Goal: Task Accomplishment & Management: Manage account settings

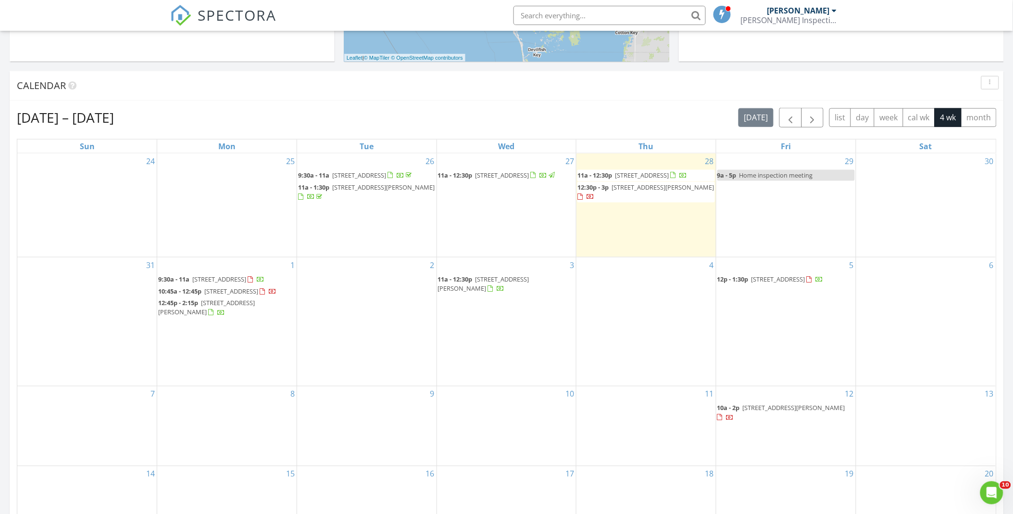
scroll to position [892, 1030]
click at [563, 102] on div "Aug 24 – Sep 20, 2025 today list day week cal wk 4 wk month Sun Mon Tue Wed Thu…" at bounding box center [507, 319] width 994 height 438
drag, startPoint x: 630, startPoint y: 121, endPoint x: 626, endPoint y: 119, distance: 5.2
click at [630, 121] on div "Aug 24 – Sep 20, 2025 today list day week cal wk 4 wk month" at bounding box center [507, 118] width 980 height 20
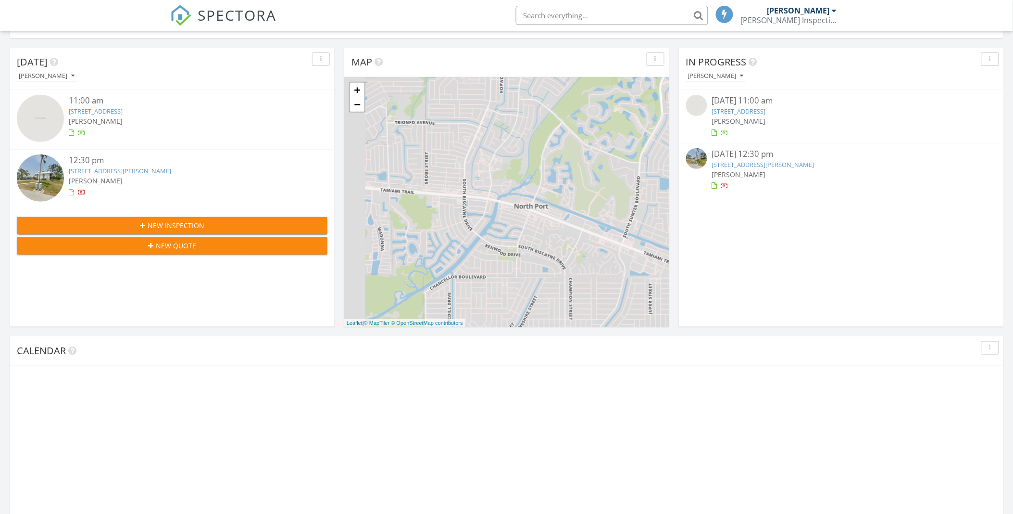
scroll to position [352, 0]
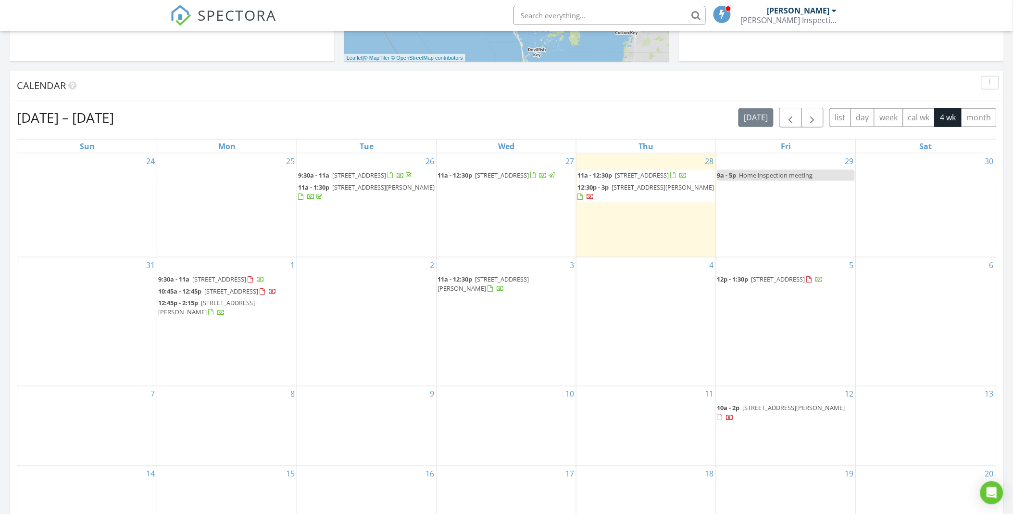
drag, startPoint x: 648, startPoint y: 190, endPoint x: 651, endPoint y: 201, distance: 10.4
click at [651, 201] on span "12:30p - 3p 6800 Placida Rd 283, Englewood 34224" at bounding box center [646, 192] width 138 height 19
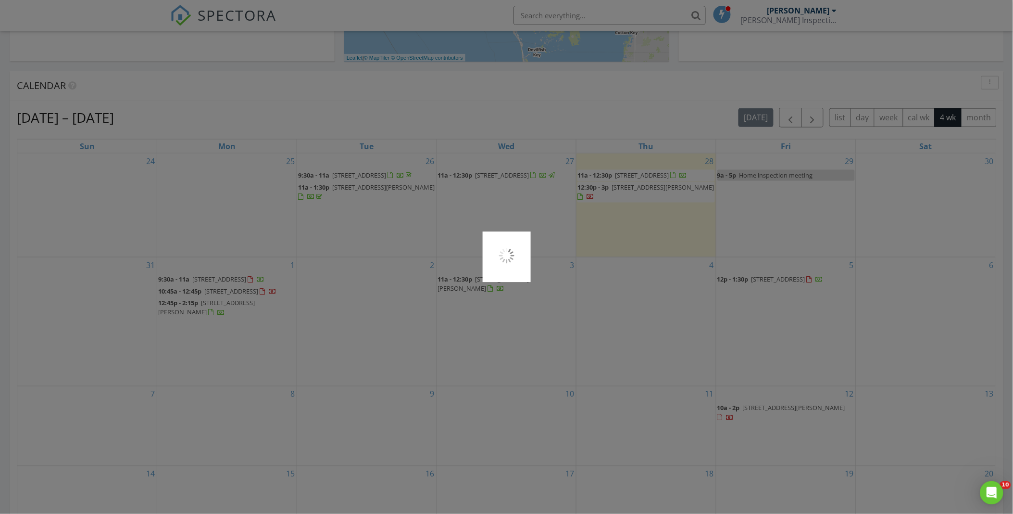
scroll to position [0, 0]
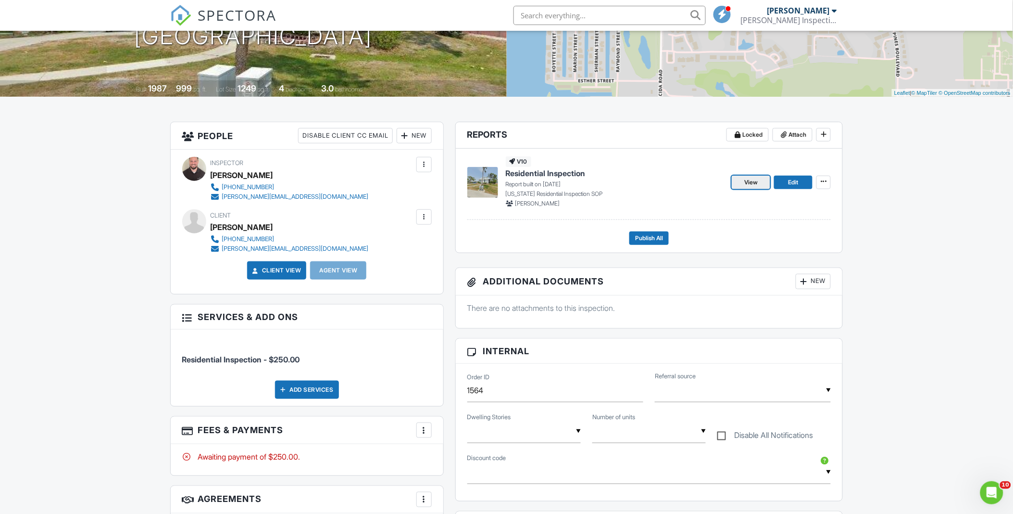
click at [748, 177] on span "View" at bounding box center [750, 182] width 13 height 10
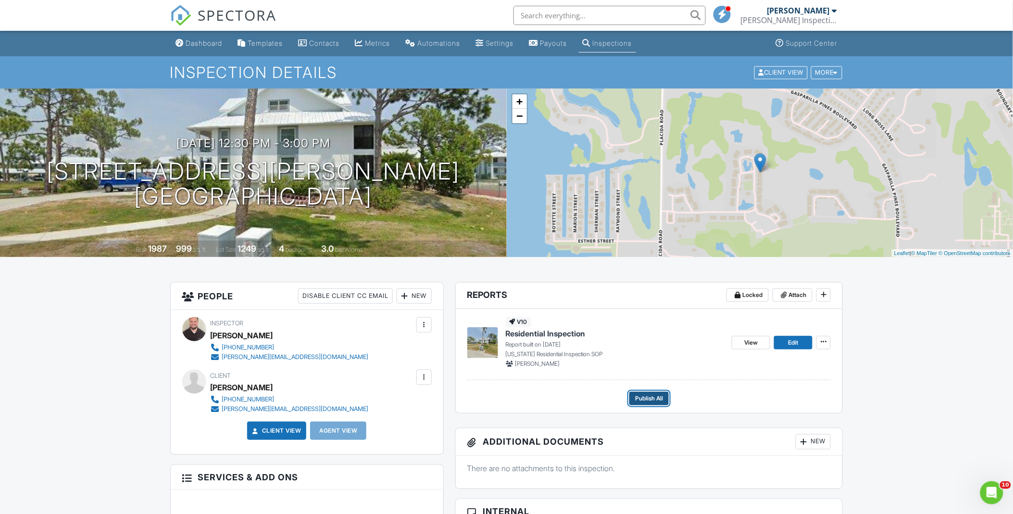
click at [647, 392] on button "Publish All" at bounding box center [648, 397] width 39 height 13
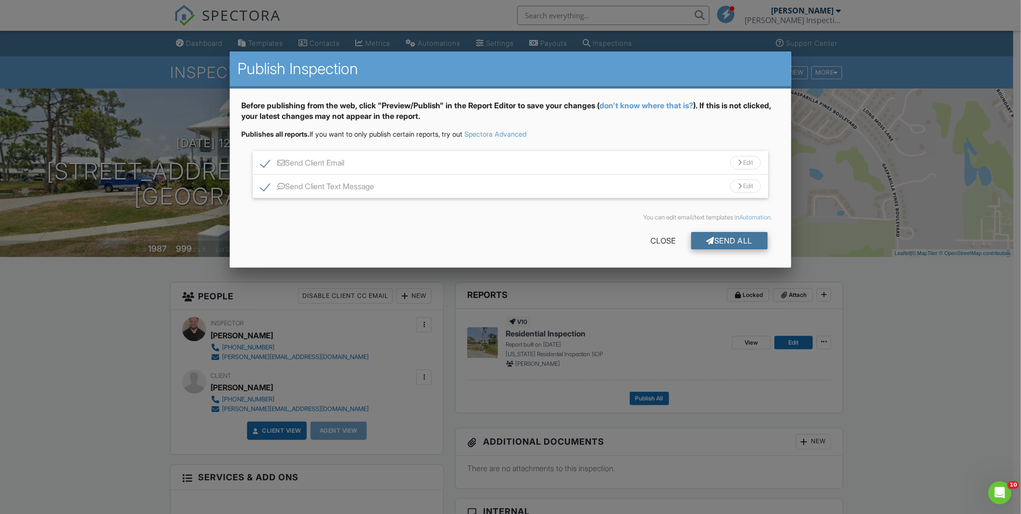
click at [729, 236] on div "Send All" at bounding box center [729, 240] width 77 height 17
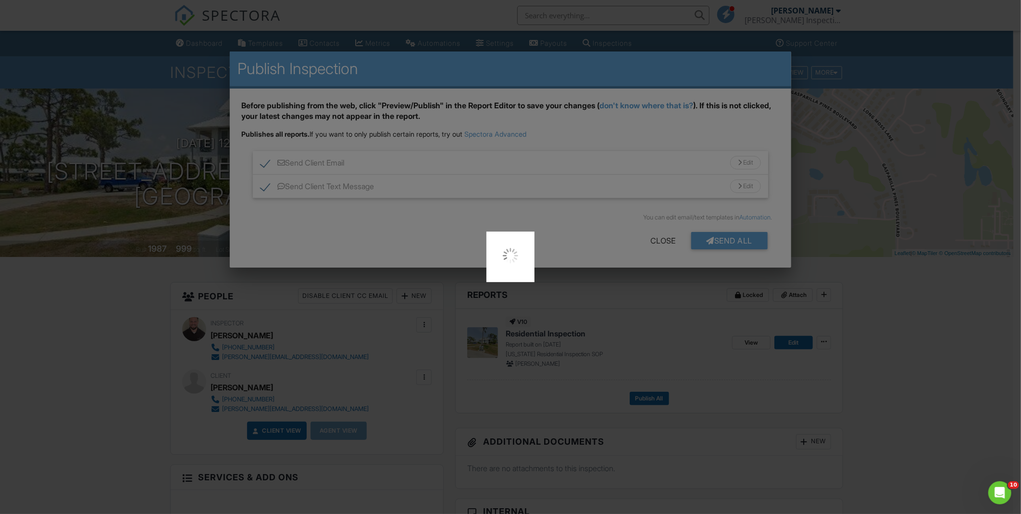
click at [866, 342] on div at bounding box center [510, 257] width 1021 height 514
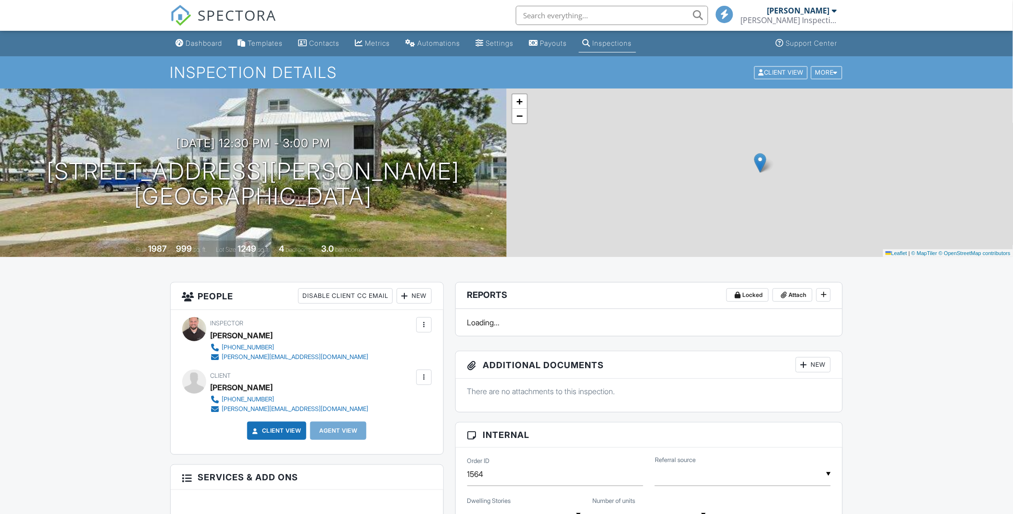
scroll to position [50, 0]
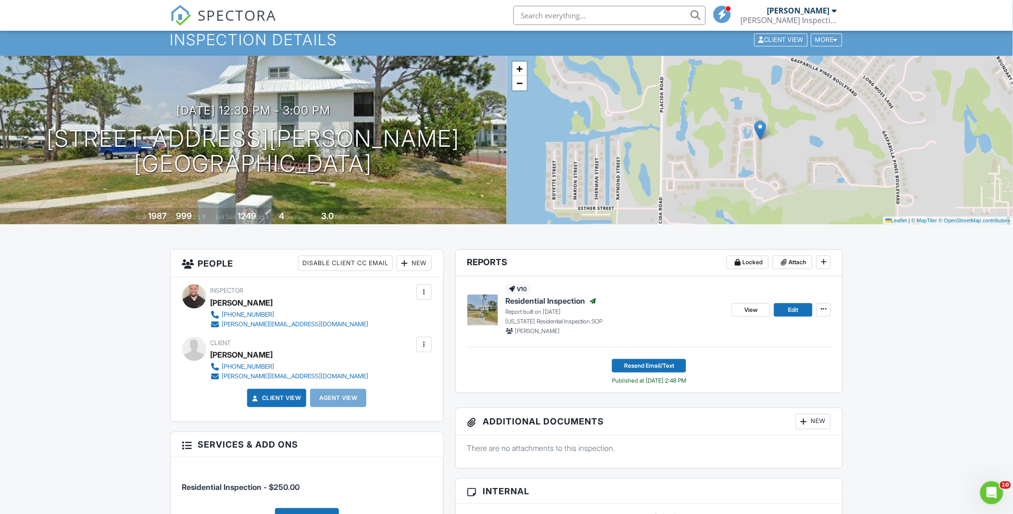
scroll to position [0, 0]
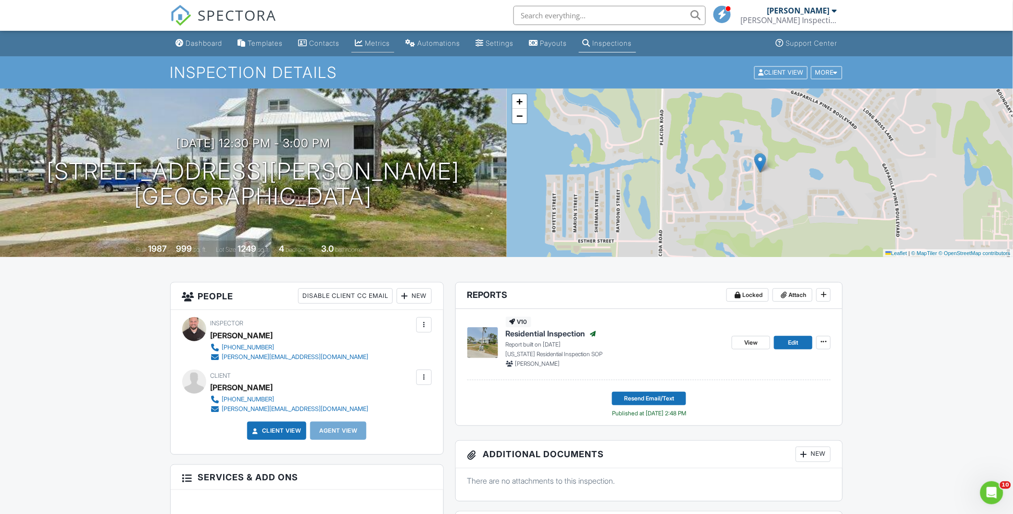
click at [375, 36] on link "Metrics" at bounding box center [372, 44] width 43 height 18
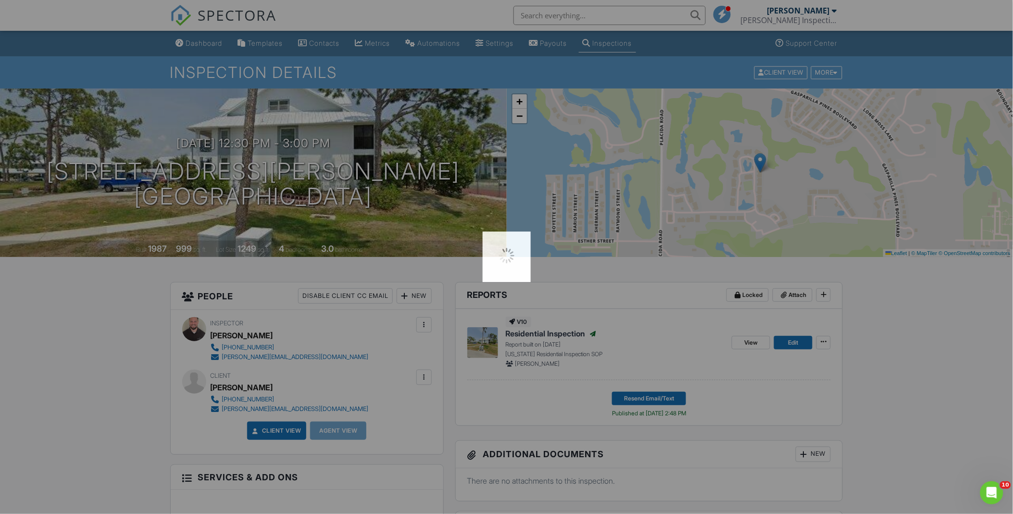
click at [375, 14] on div at bounding box center [506, 257] width 1013 height 514
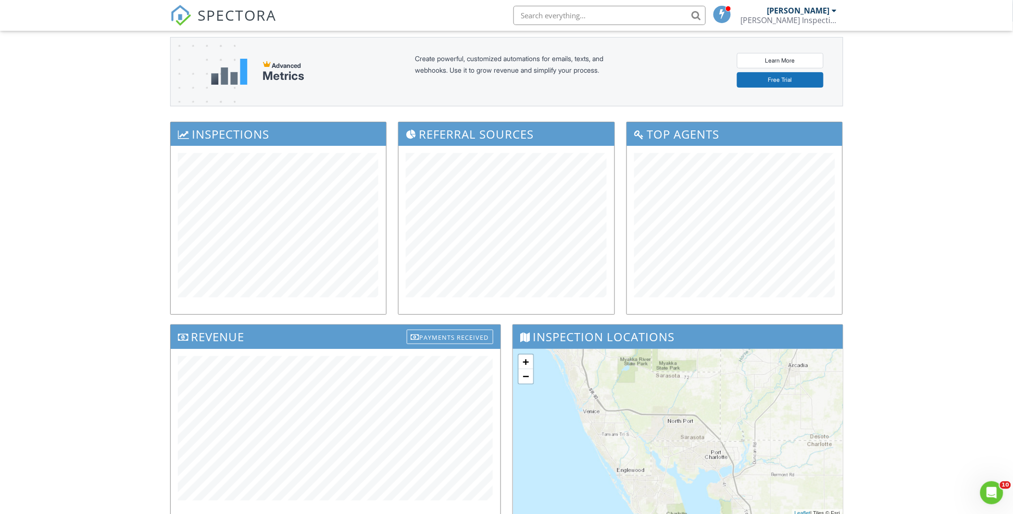
scroll to position [53, 0]
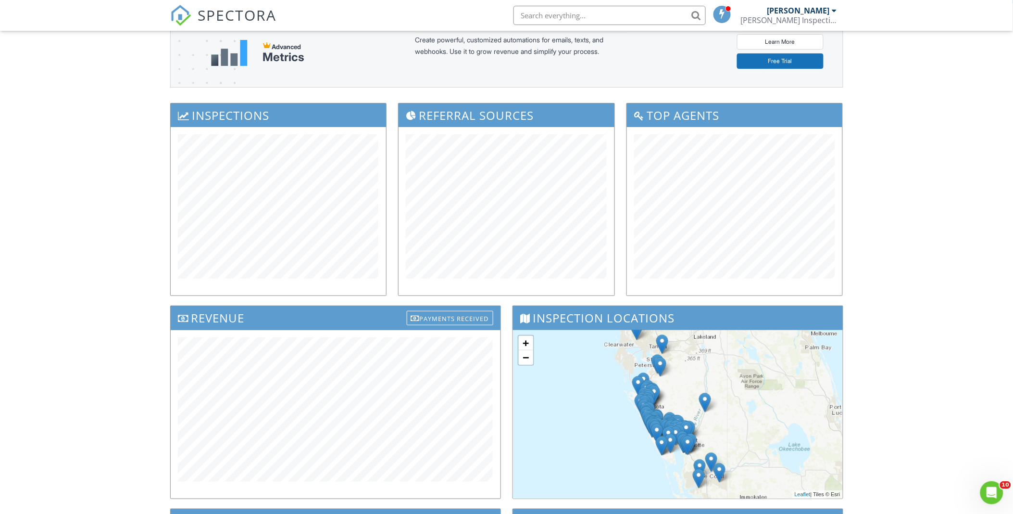
click at [887, 306] on div "Dashboard Templates Contacts Metrics Automations Settings Payouts Inspections S…" at bounding box center [506, 313] width 1013 height 673
click at [126, 185] on div "Dashboard Templates Contacts Metrics Automations Settings Payouts Inspections S…" at bounding box center [506, 313] width 1013 height 673
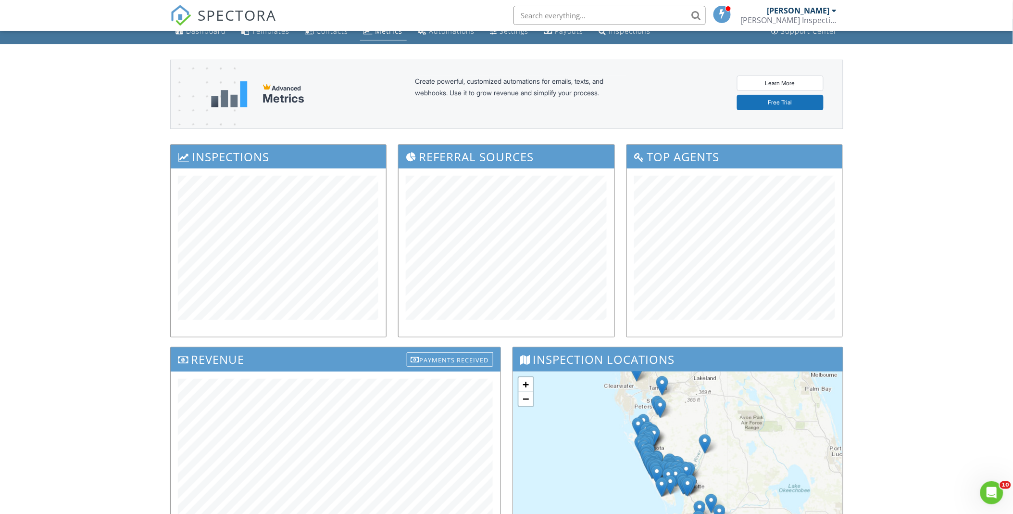
scroll to position [0, 0]
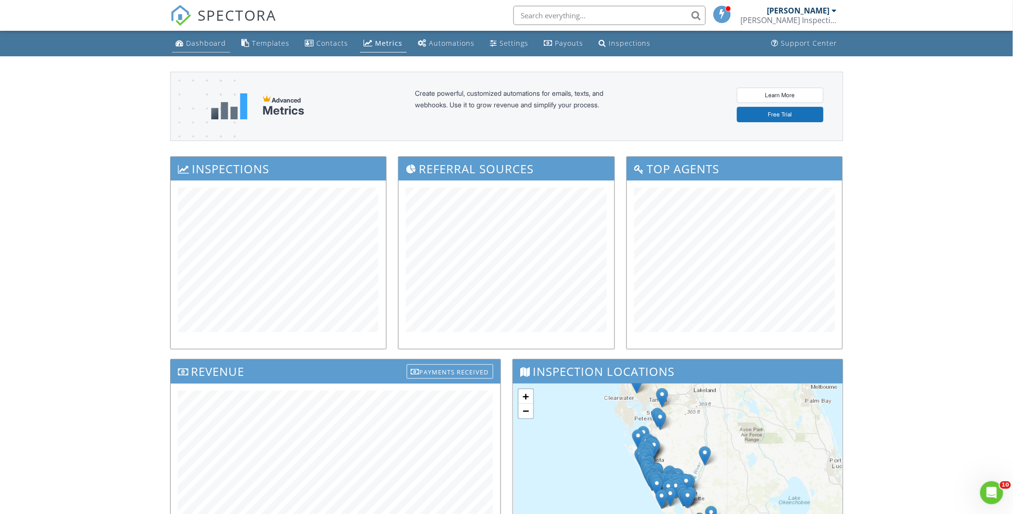
click at [221, 38] on div "Dashboard" at bounding box center [207, 42] width 40 height 9
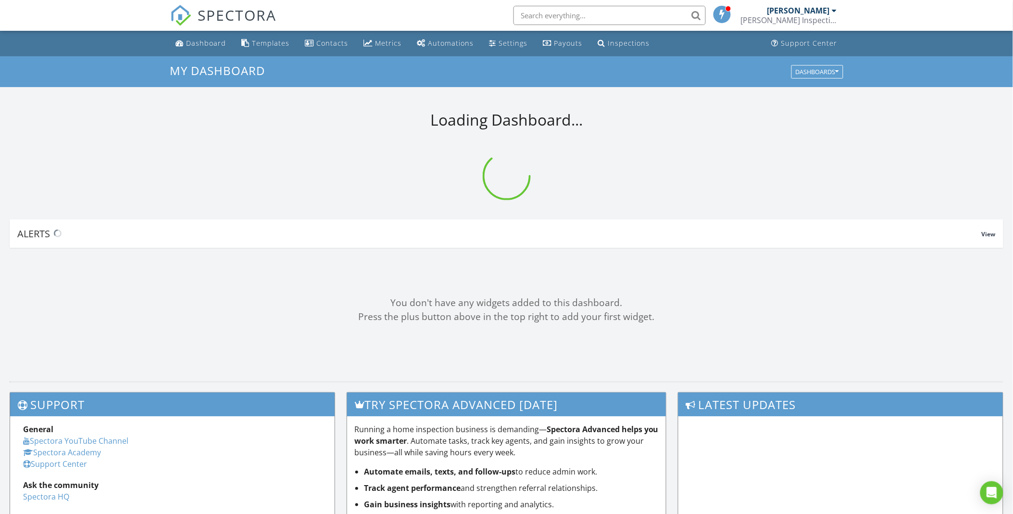
click at [402, 23] on div "SPECTORA [PERSON_NAME] Inspections LLC Role: Inspector Change Role Dashboard Ne…" at bounding box center [506, 15] width 673 height 31
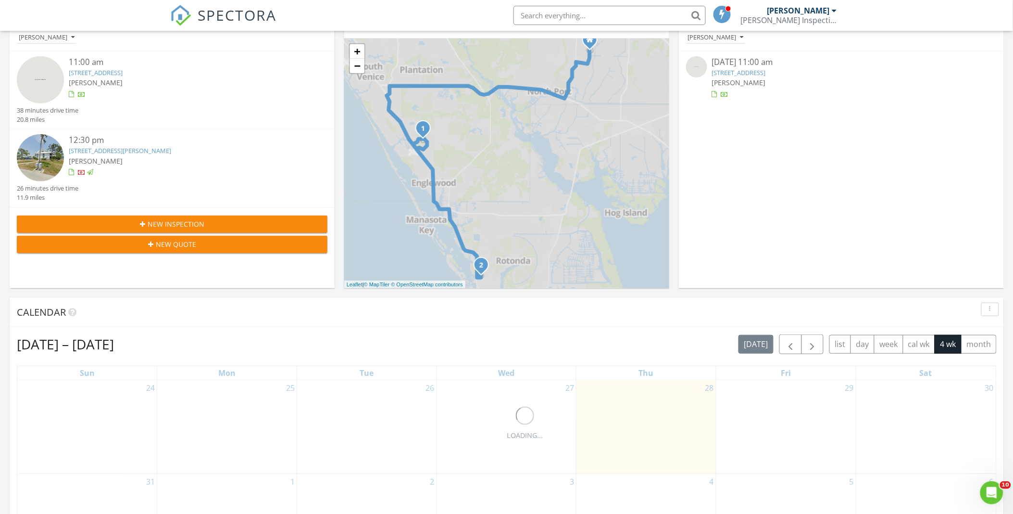
scroll to position [160, 0]
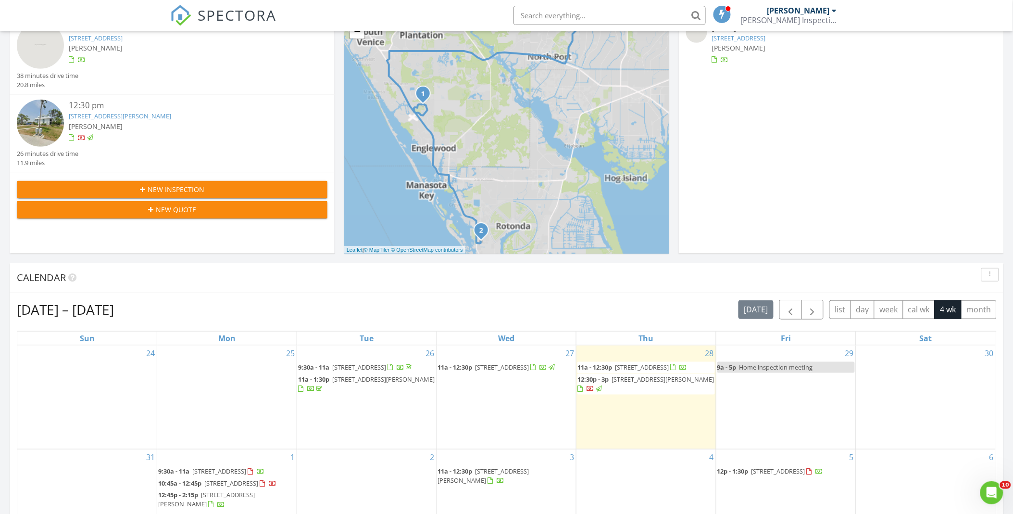
click at [527, 298] on div "Aug 24 – Sep 20, 2025 today list day week cal wk 4 wk month Sun Mon Tue Wed Thu…" at bounding box center [507, 511] width 994 height 438
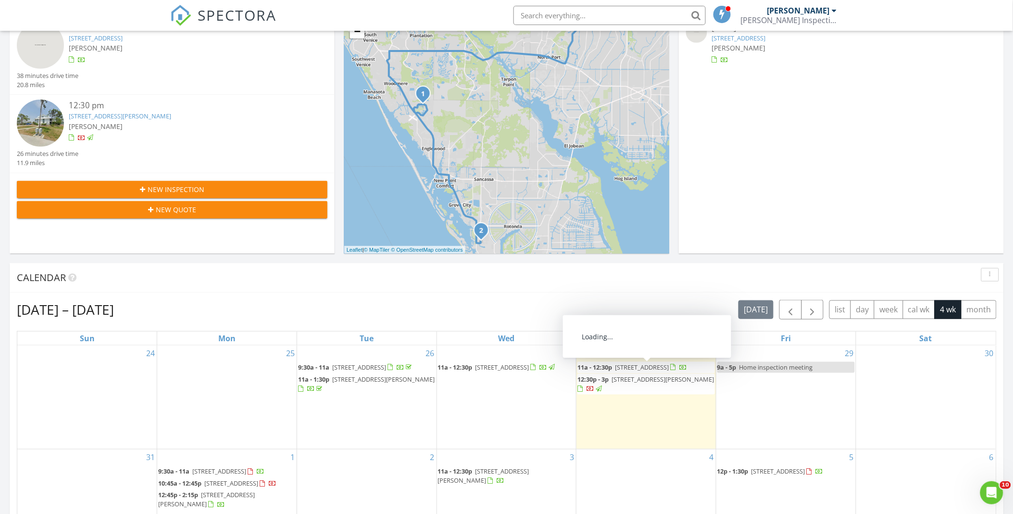
click at [407, 298] on div "Aug 24 – Sep 20, 2025 today list day week cal wk 4 wk month Sun Mon Tue Wed Thu…" at bounding box center [507, 511] width 994 height 438
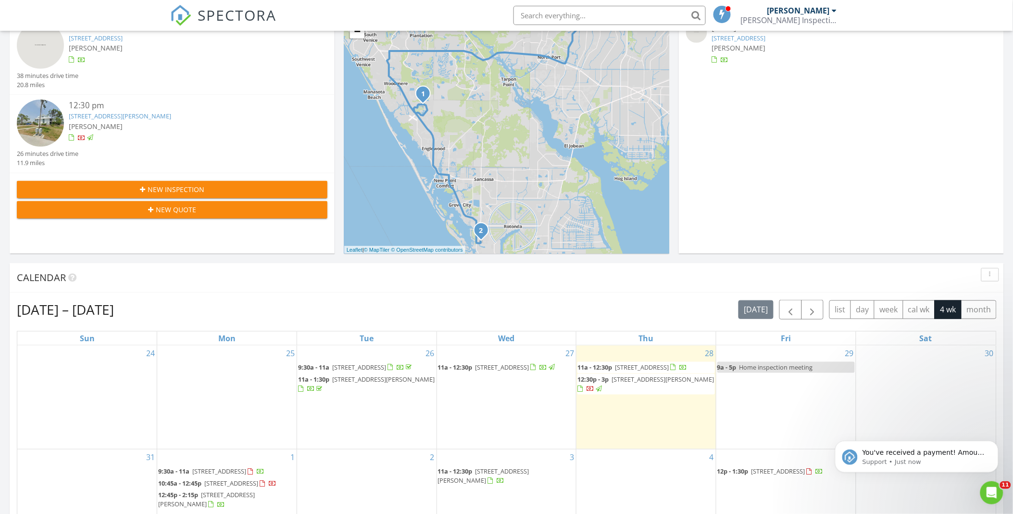
scroll to position [0, 0]
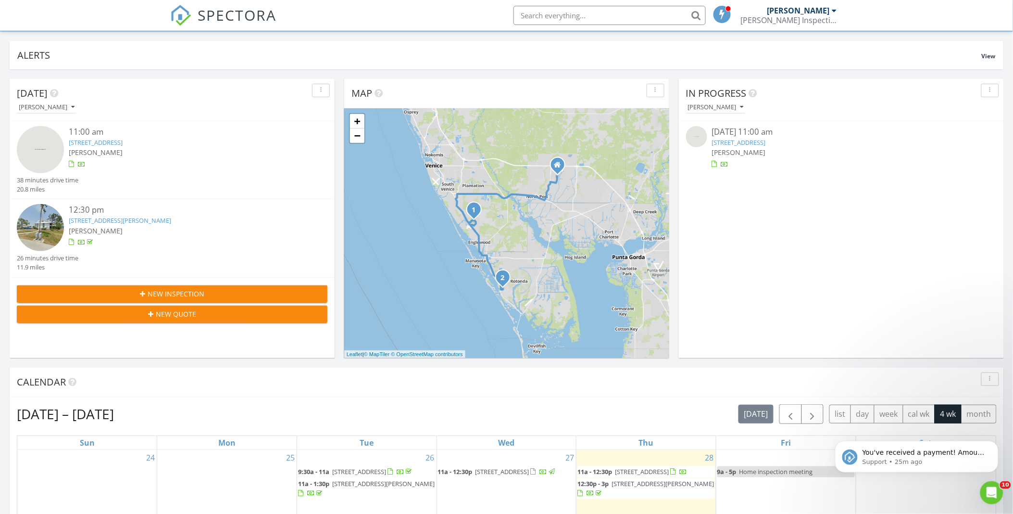
click at [393, 392] on div "Calendar" at bounding box center [507, 381] width 994 height 29
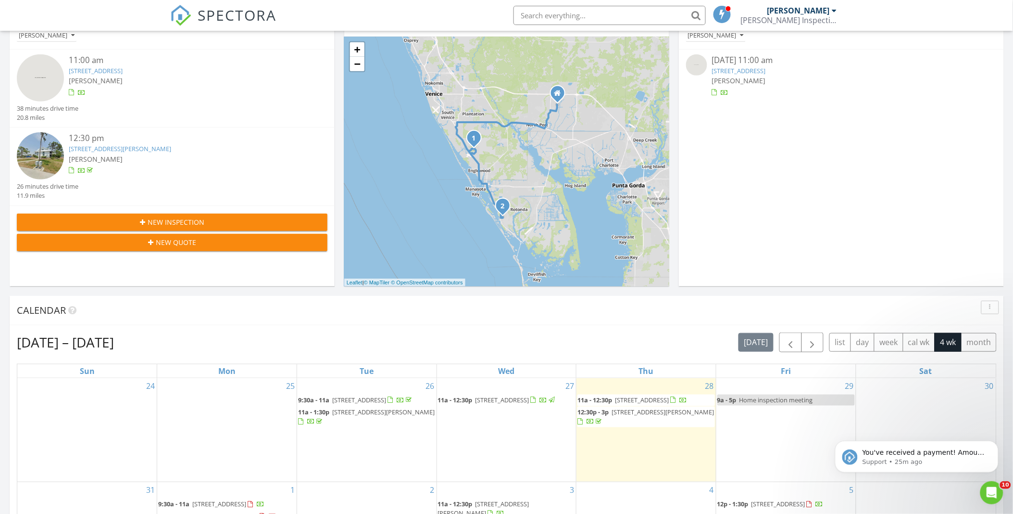
scroll to position [163, 0]
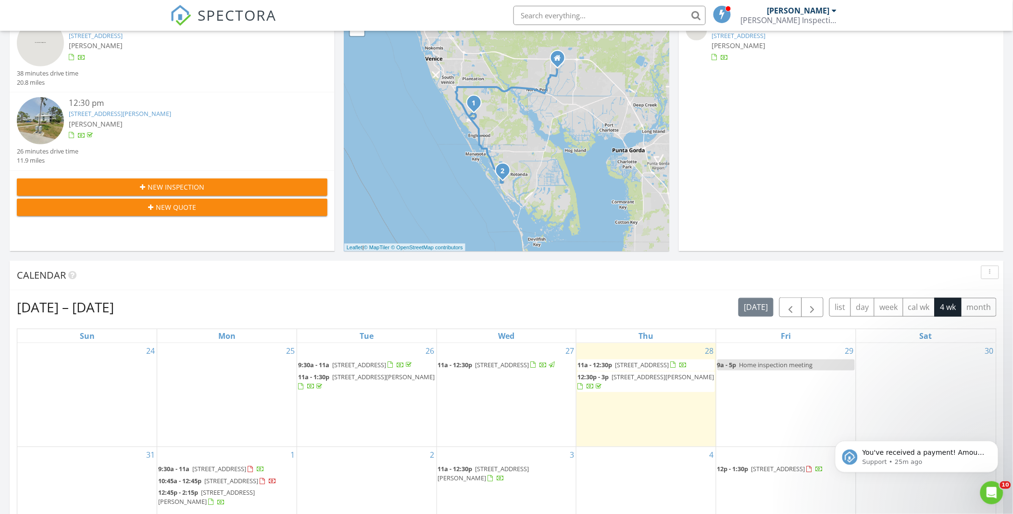
click at [537, 287] on div "Calendar" at bounding box center [507, 275] width 994 height 29
click at [1003, 440] on div "You've received a payment! Amount $250.00 Fee $0.00 Net $250.00 Transaction # p…" at bounding box center [916, 411] width 177 height 120
click at [995, 445] on button "Dismiss notification" at bounding box center [995, 443] width 13 height 13
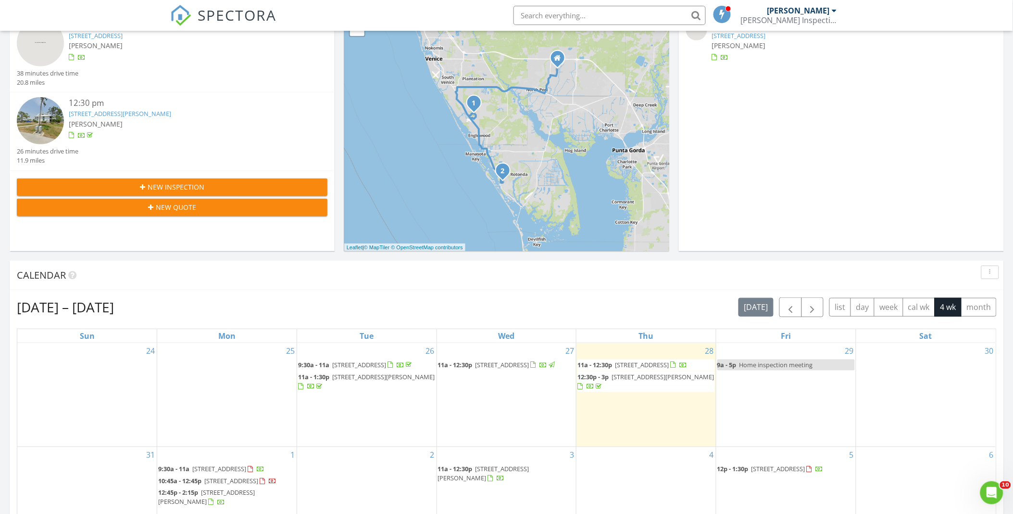
click at [602, 281] on div "Calendar" at bounding box center [500, 275] width 966 height 14
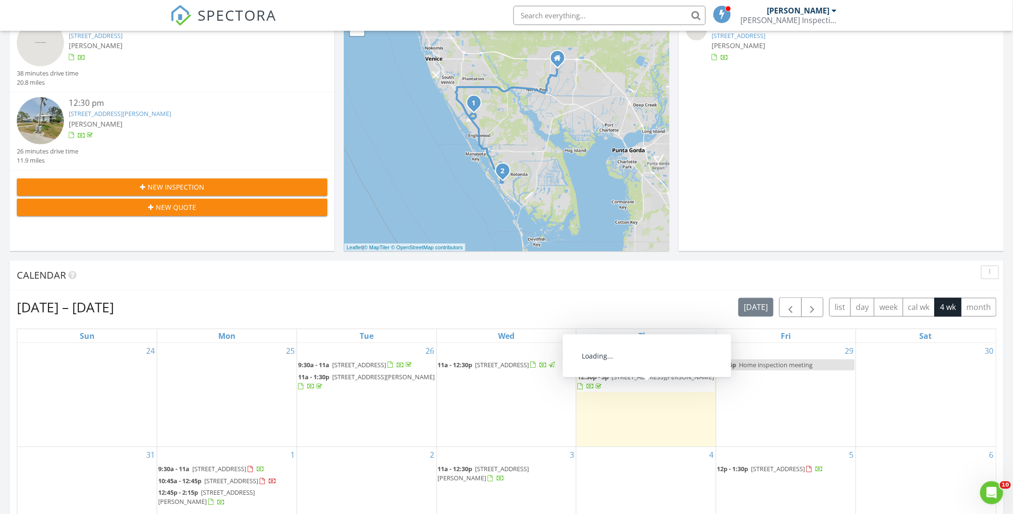
click at [662, 381] on span "6800 Placida Rd 283, Englewood 34224" at bounding box center [663, 376] width 102 height 9
